Goal: Navigation & Orientation: Go to known website

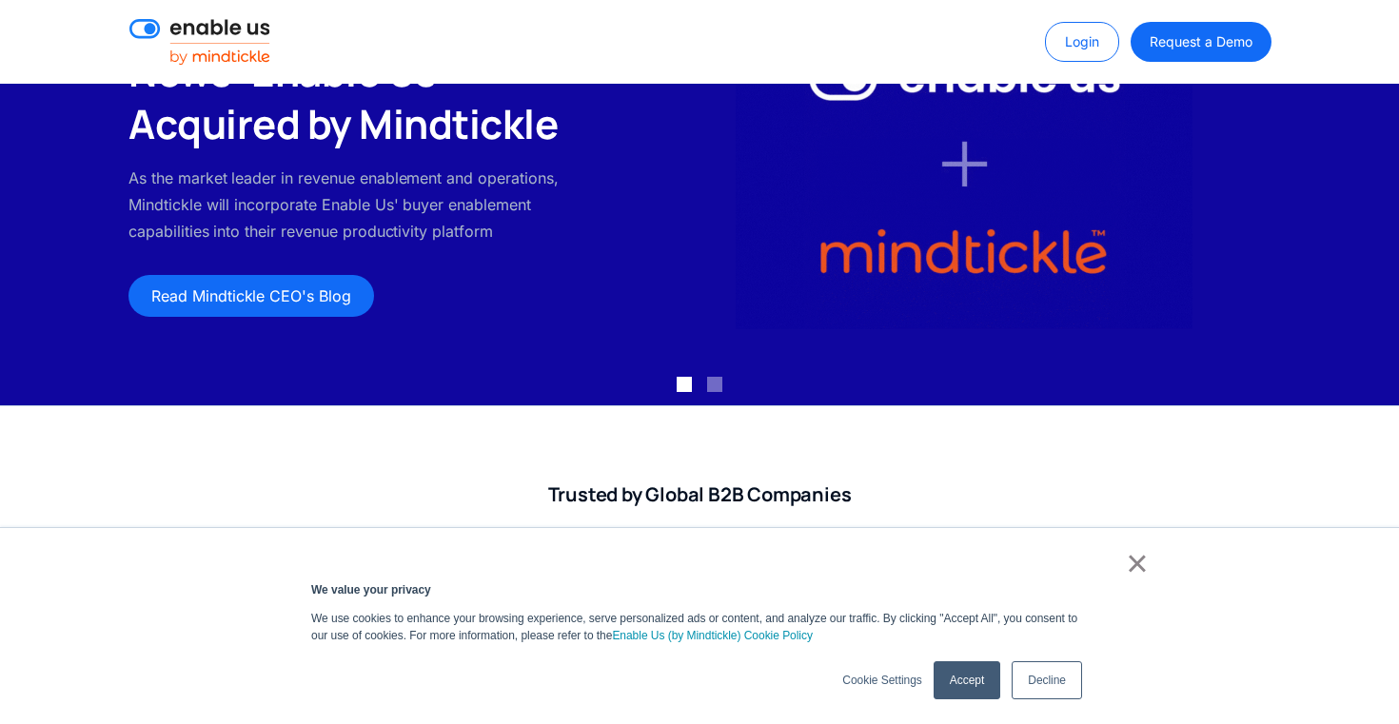
scroll to position [201, 0]
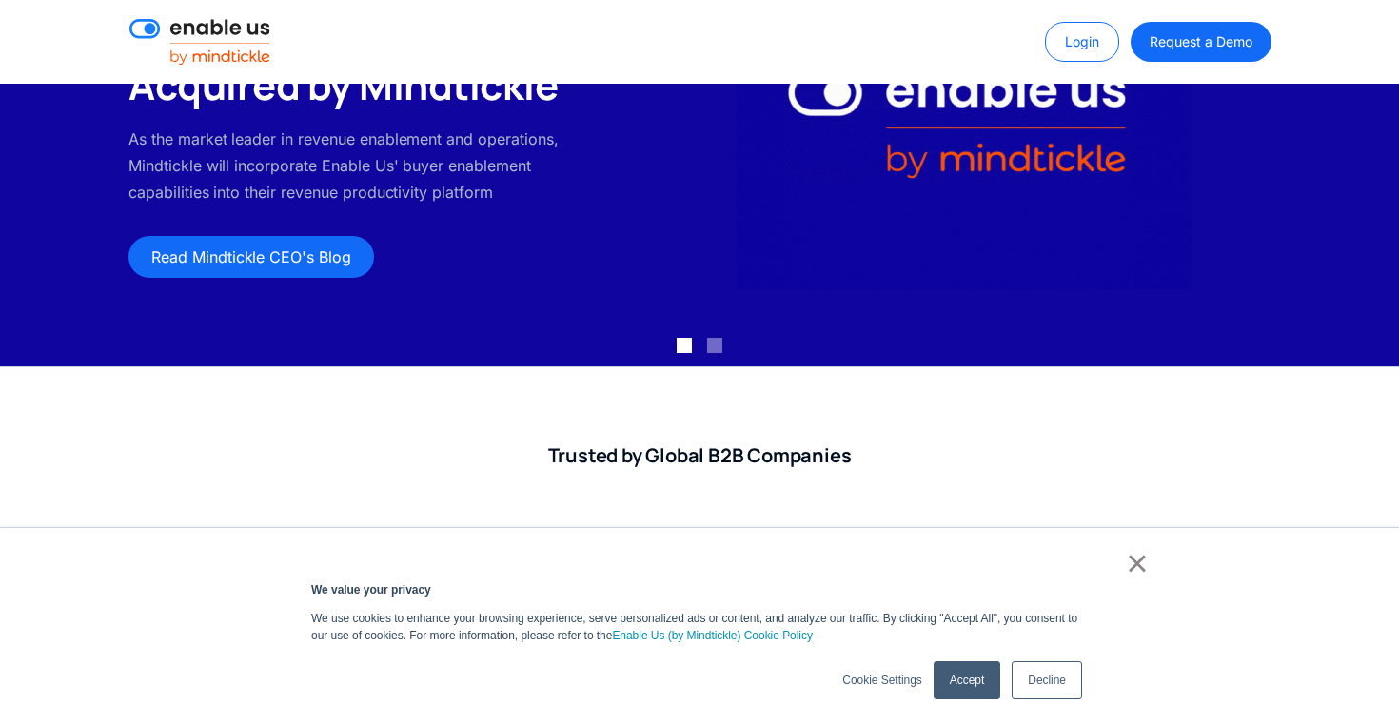
click at [1127, 572] on link "×" at bounding box center [1137, 563] width 23 height 17
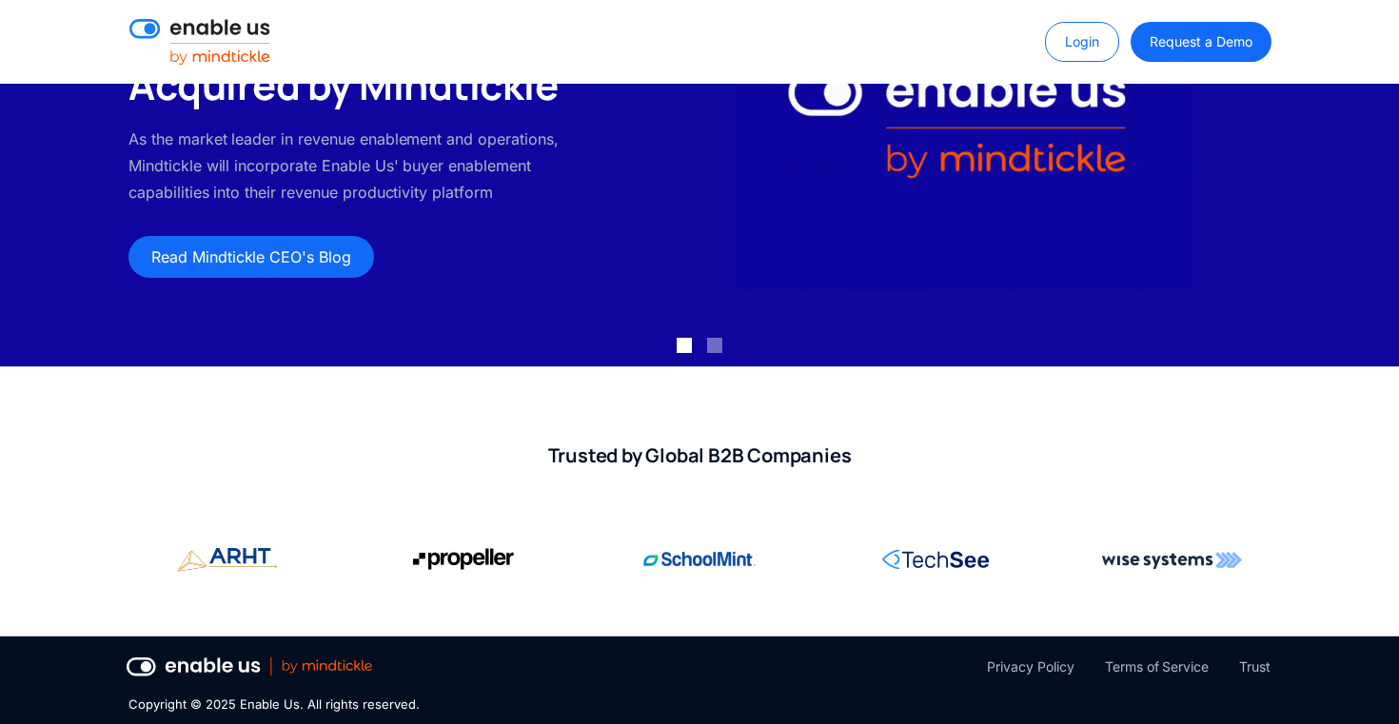
scroll to position [0, 0]
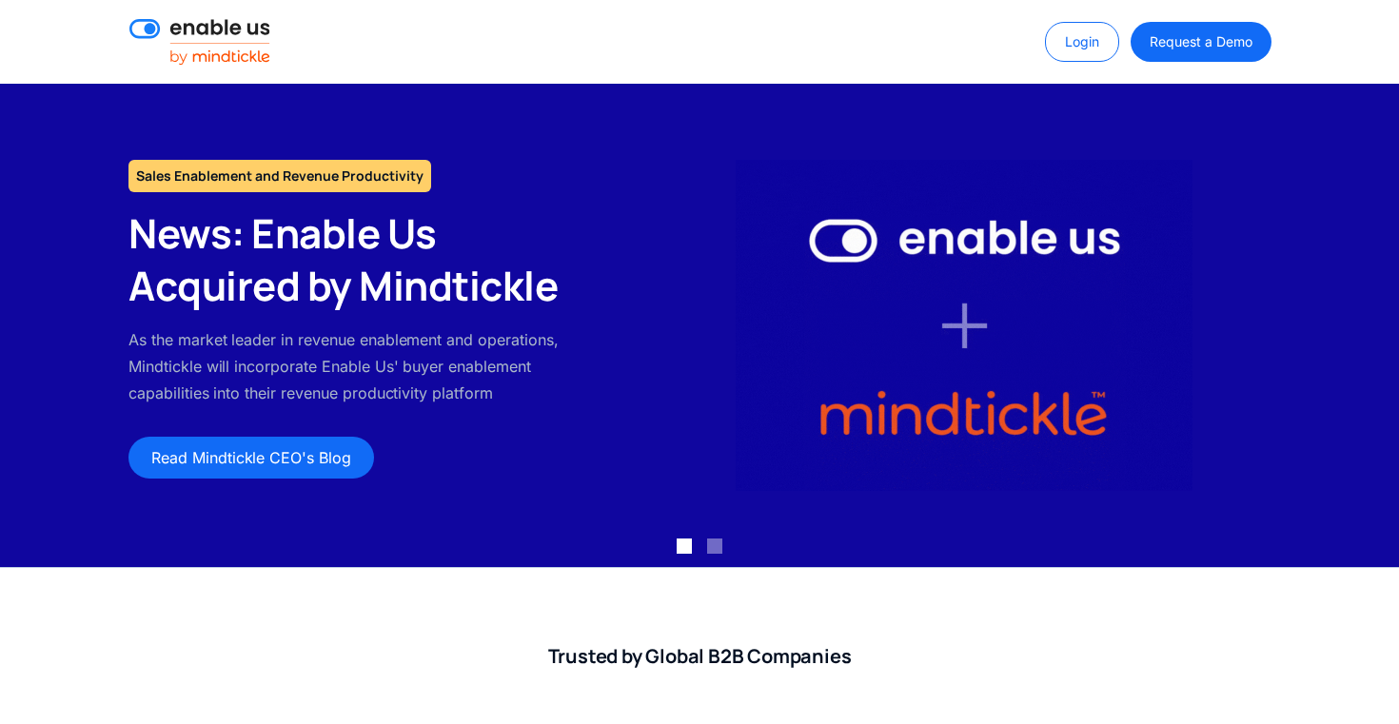
click at [216, 31] on img at bounding box center [199, 42] width 141 height 46
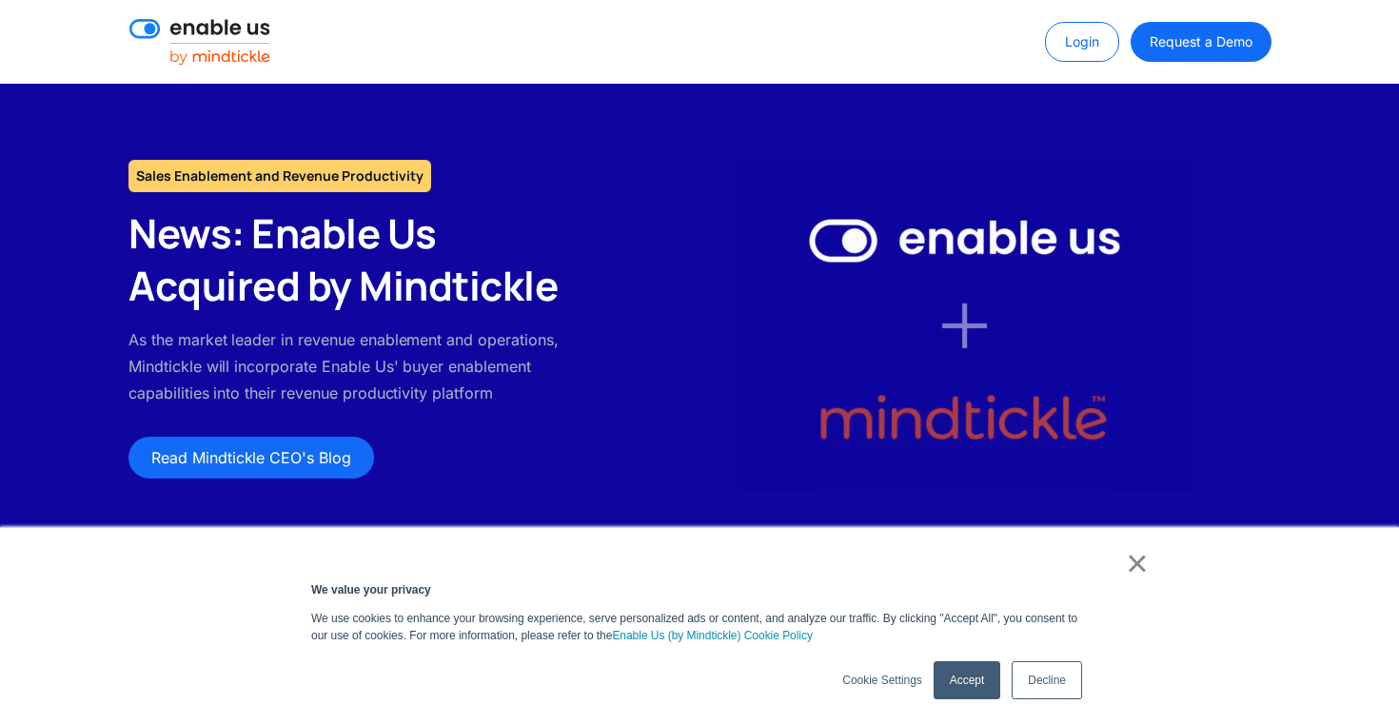
scroll to position [209, 0]
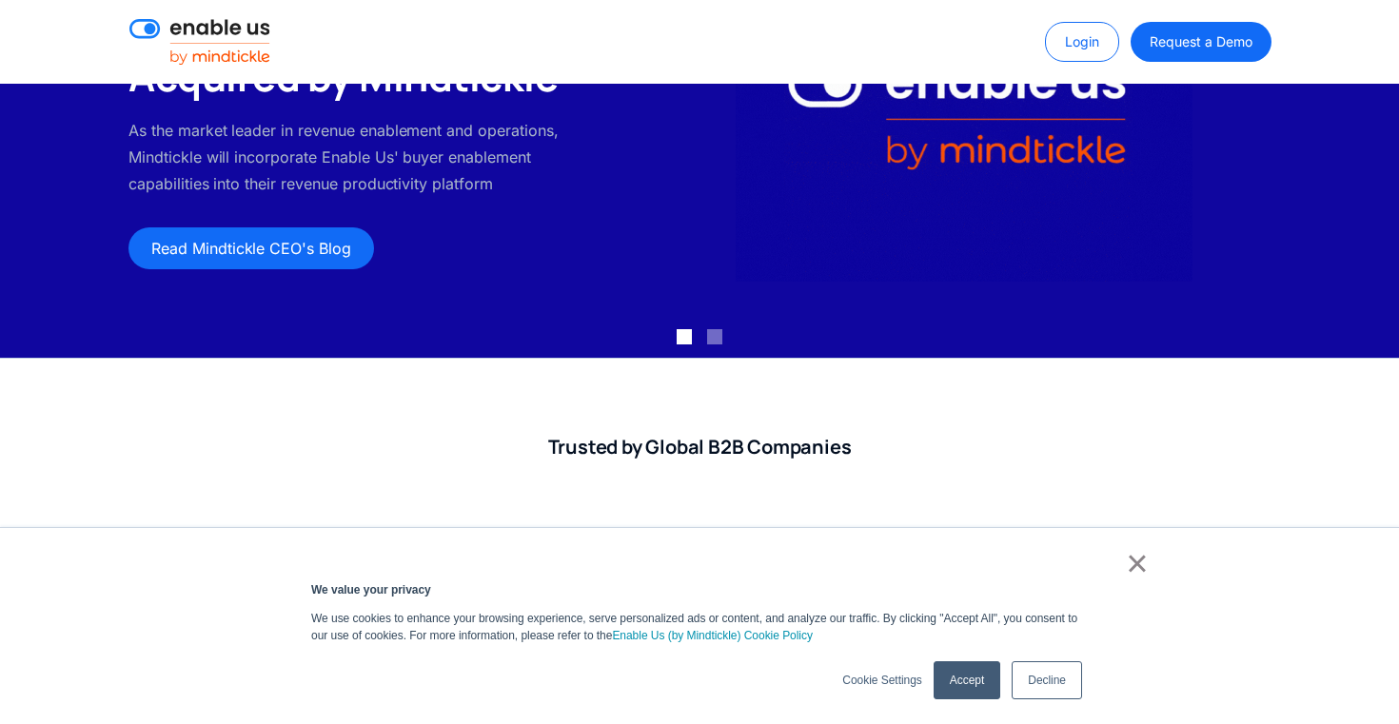
click at [1136, 559] on link "×" at bounding box center [1137, 563] width 23 height 17
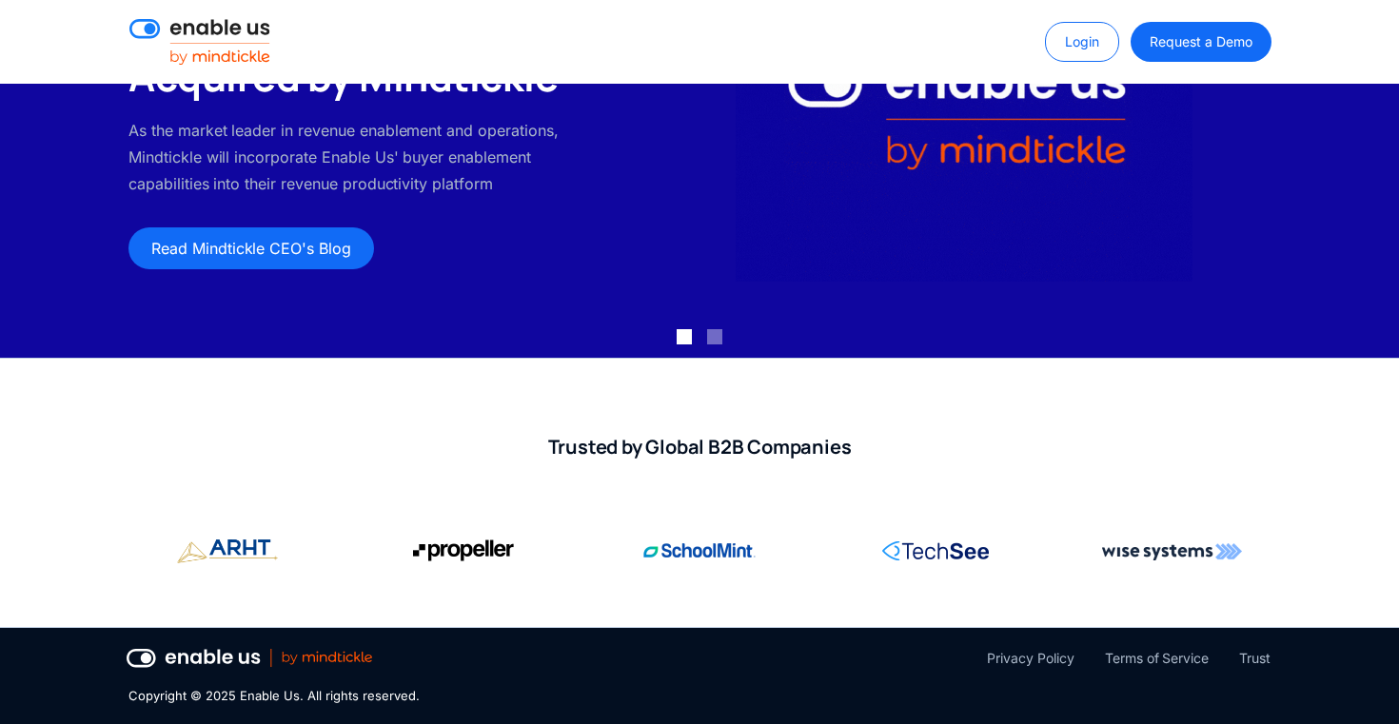
scroll to position [0, 0]
